Goal: Task Accomplishment & Management: Use online tool/utility

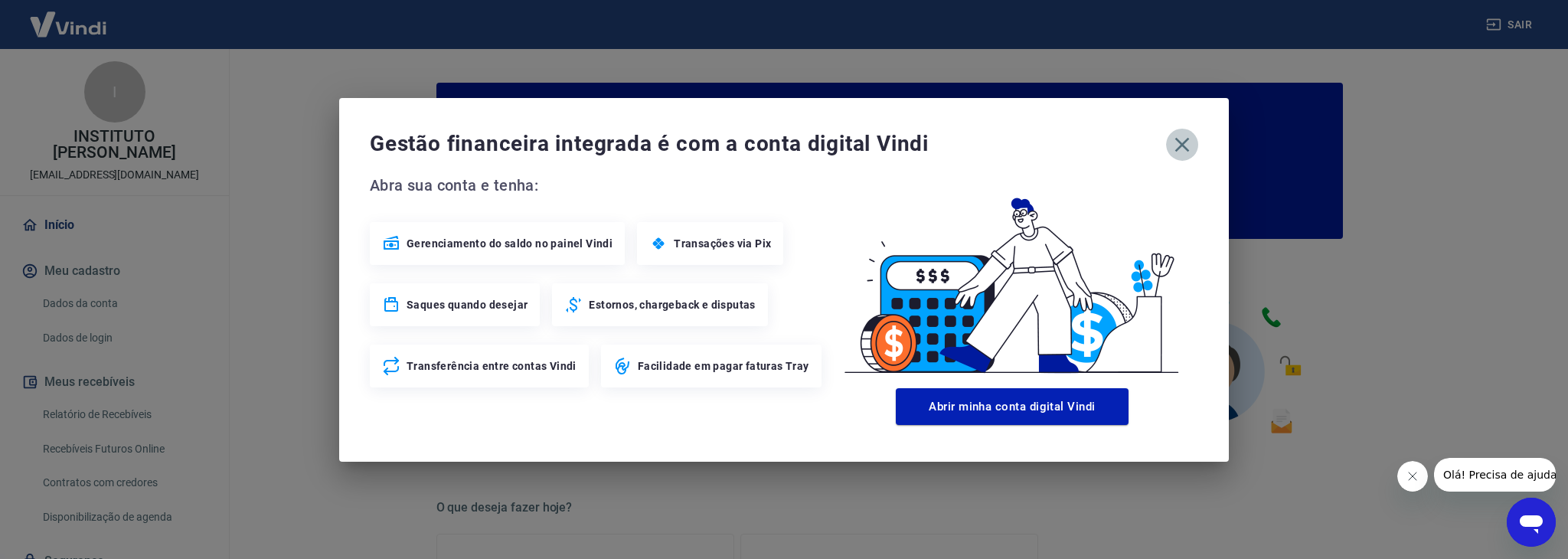
click at [1181, 145] on icon "button" at bounding box center [1182, 144] width 14 height 14
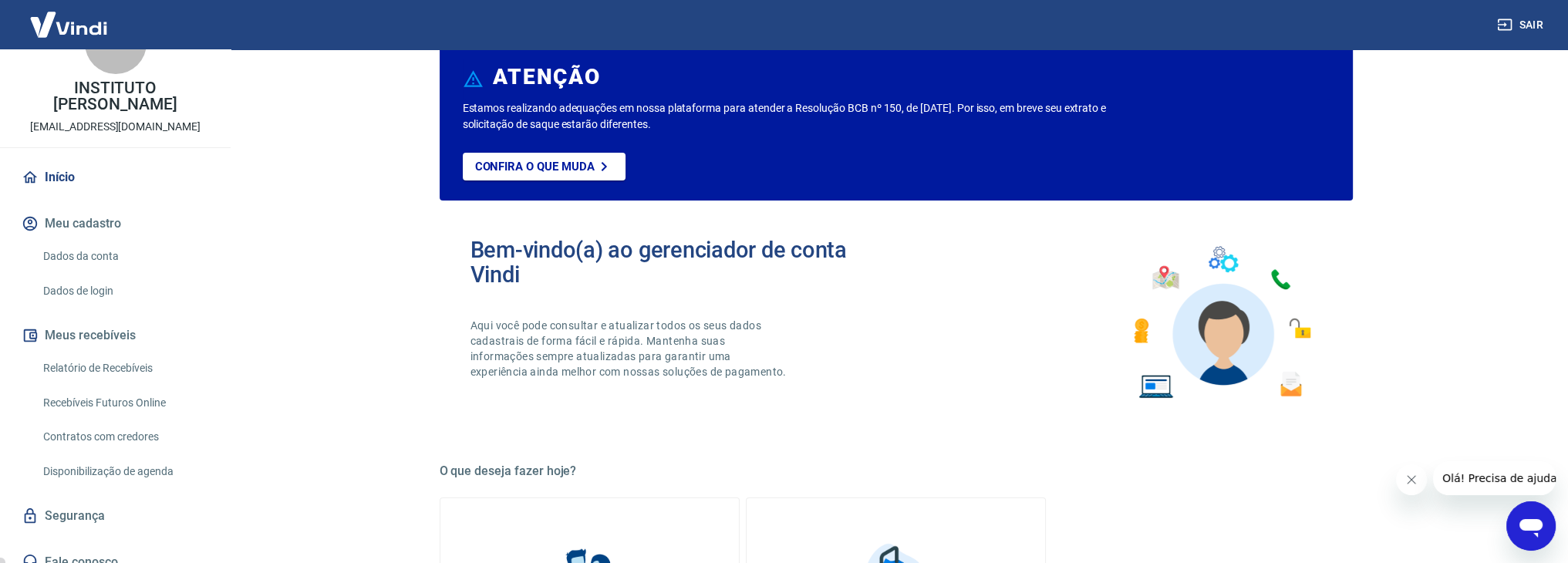
scroll to position [77, 0]
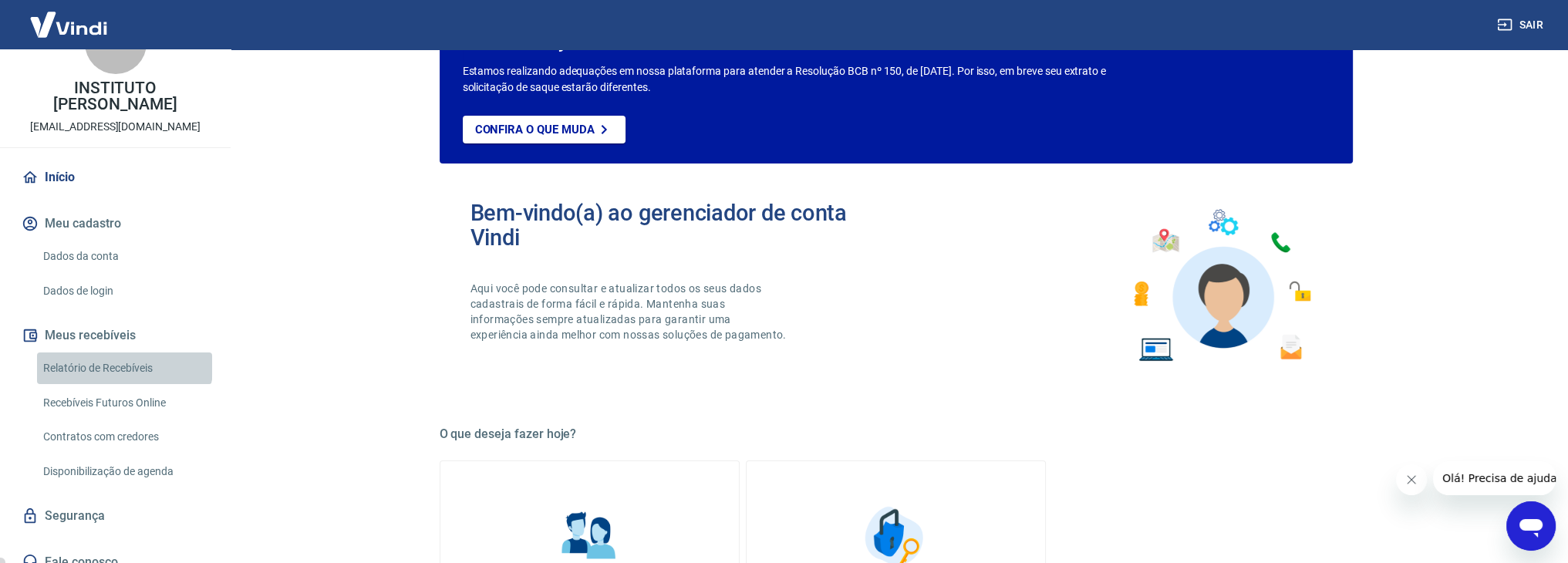
click at [123, 353] on link "Relatório de Recebíveis" at bounding box center [124, 368] width 176 height 32
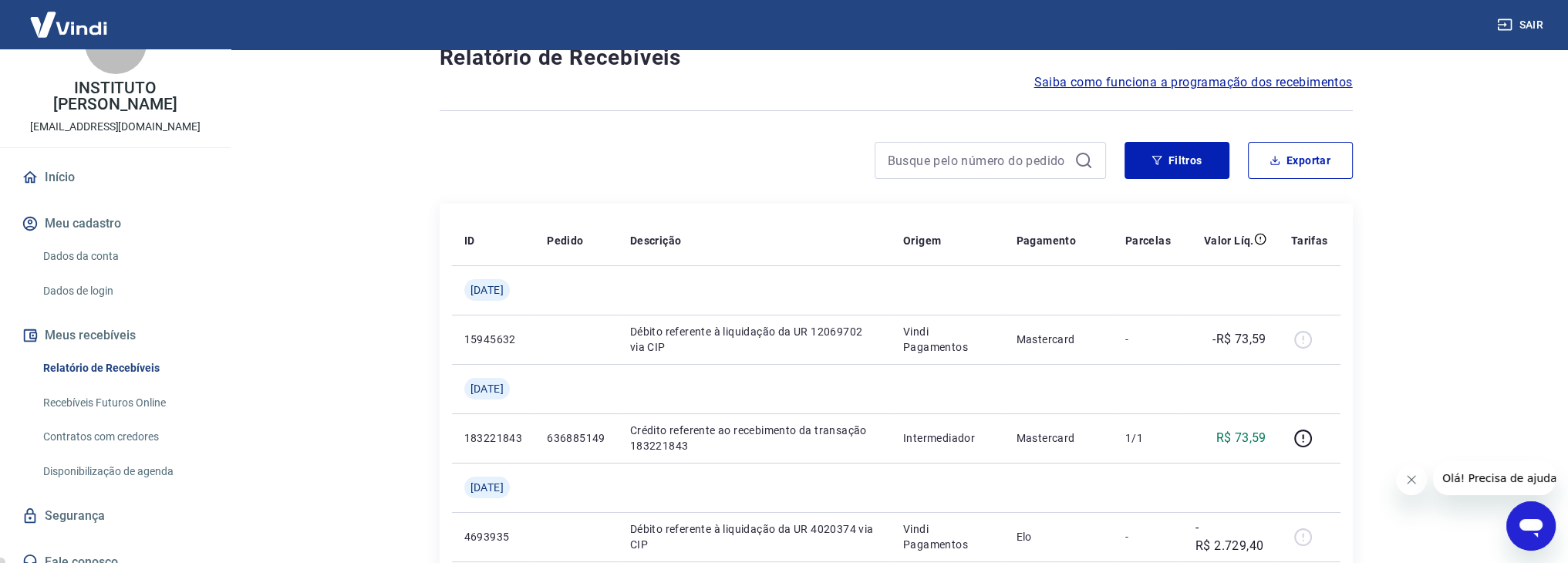
scroll to position [77, 0]
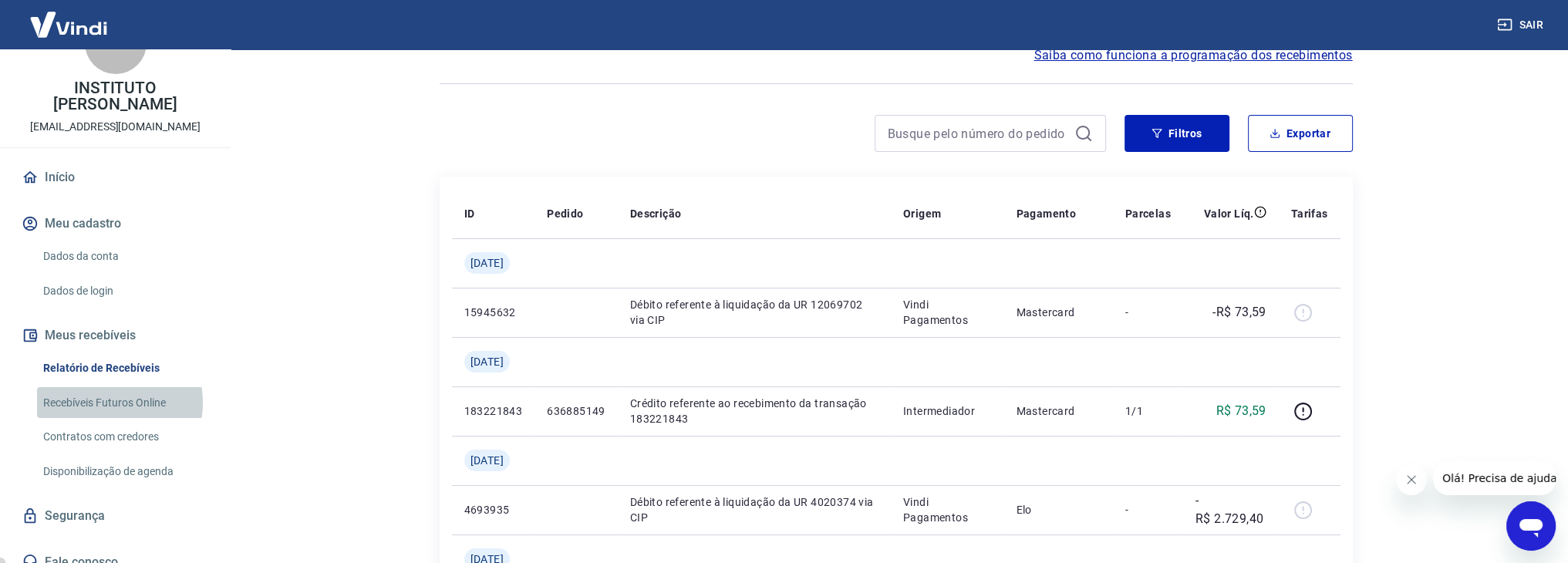
click at [104, 388] on link "Recebíveis Futuros Online" at bounding box center [124, 403] width 176 height 32
click at [111, 390] on link "Recebíveis Futuros Online" at bounding box center [124, 403] width 176 height 32
click at [90, 388] on link "Recebíveis Futuros Online" at bounding box center [124, 403] width 176 height 32
